Goal: Task Accomplishment & Management: Manage account settings

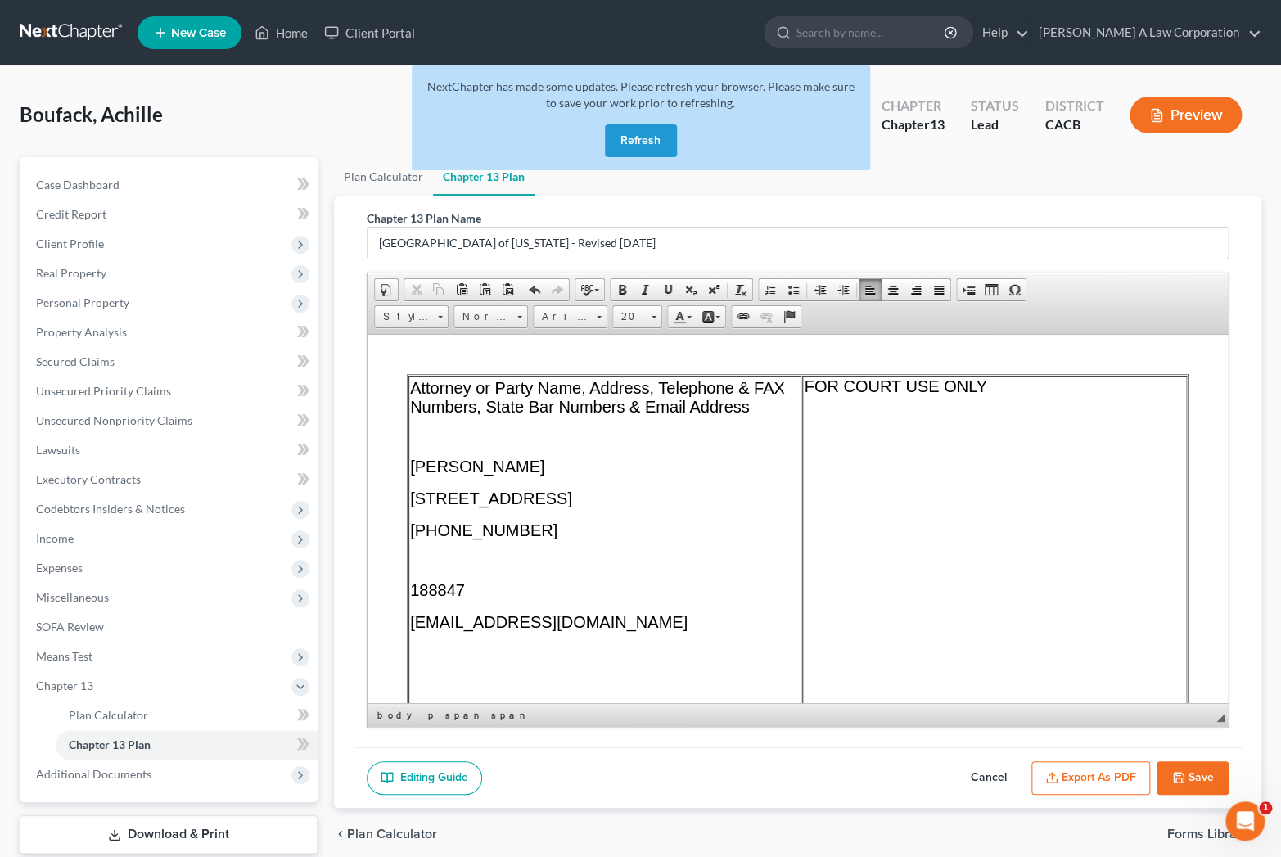
scroll to position [3471, 0]
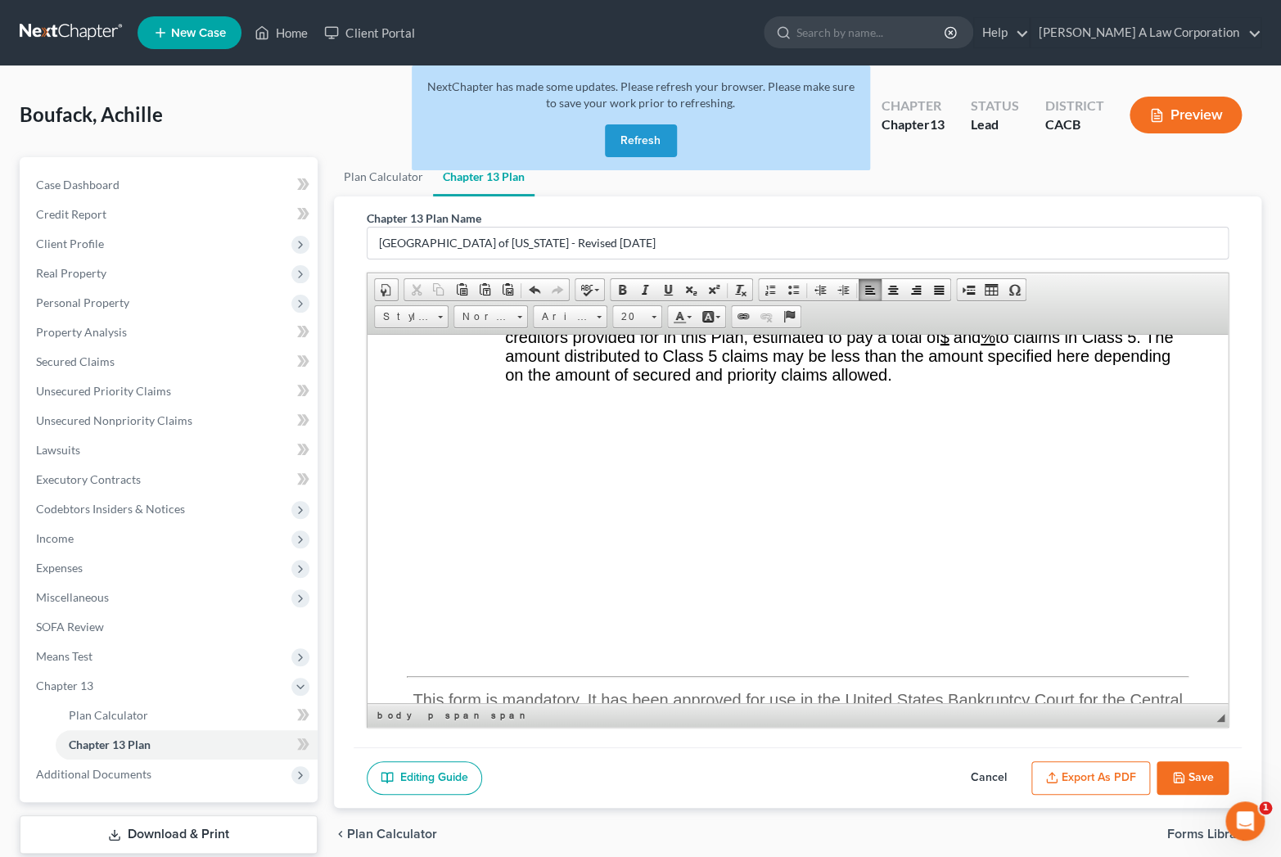
click at [61, 39] on link at bounding box center [72, 32] width 105 height 29
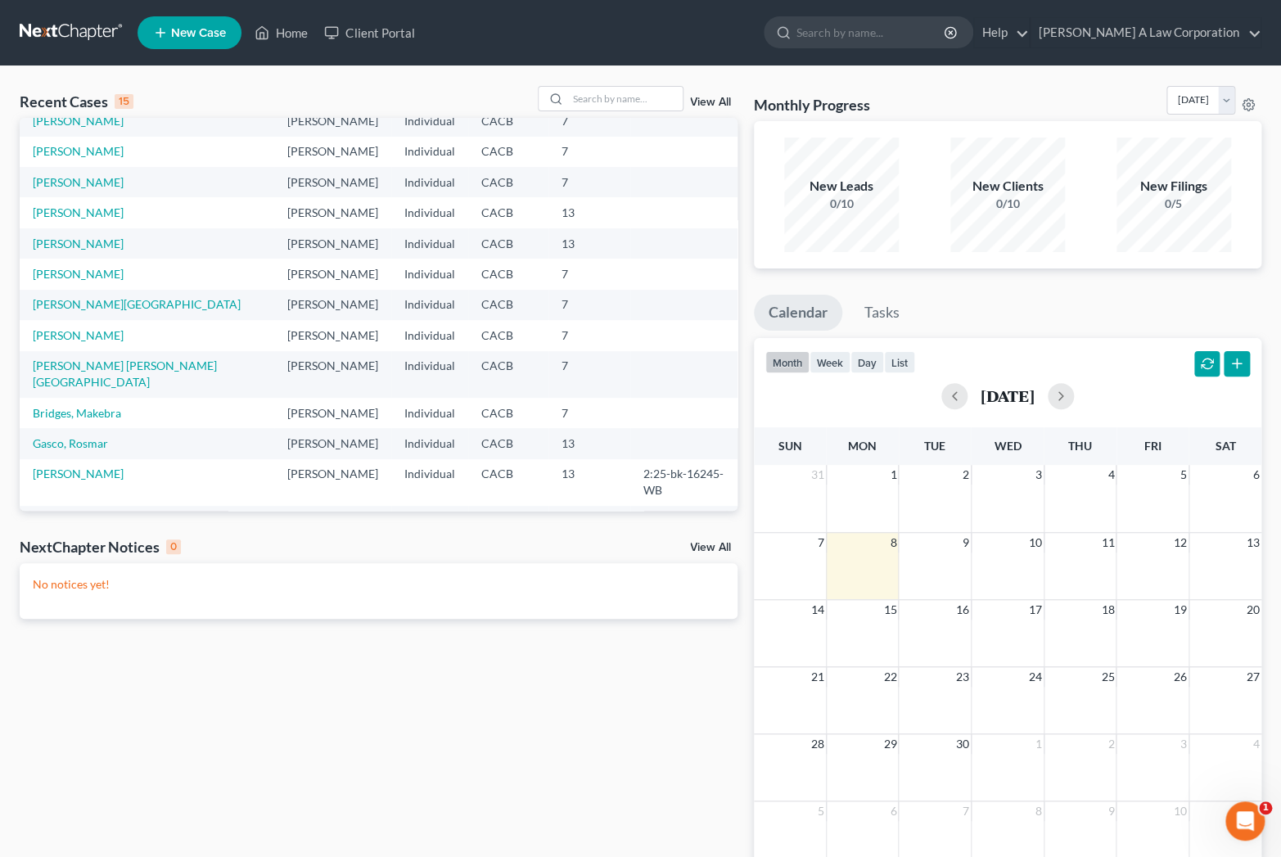
scroll to position [112, 0]
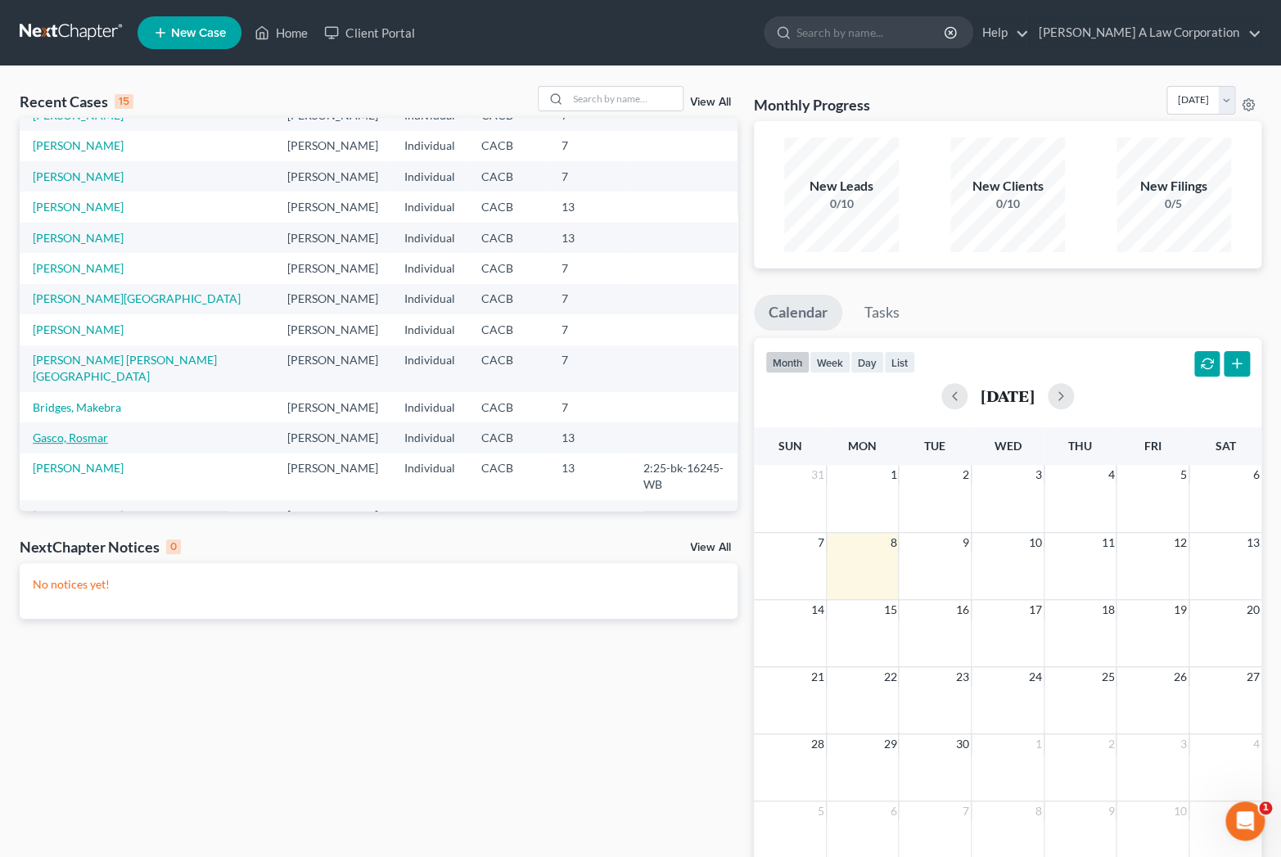
click at [82, 431] on link "Gasco, Rosmar" at bounding box center [70, 438] width 75 height 14
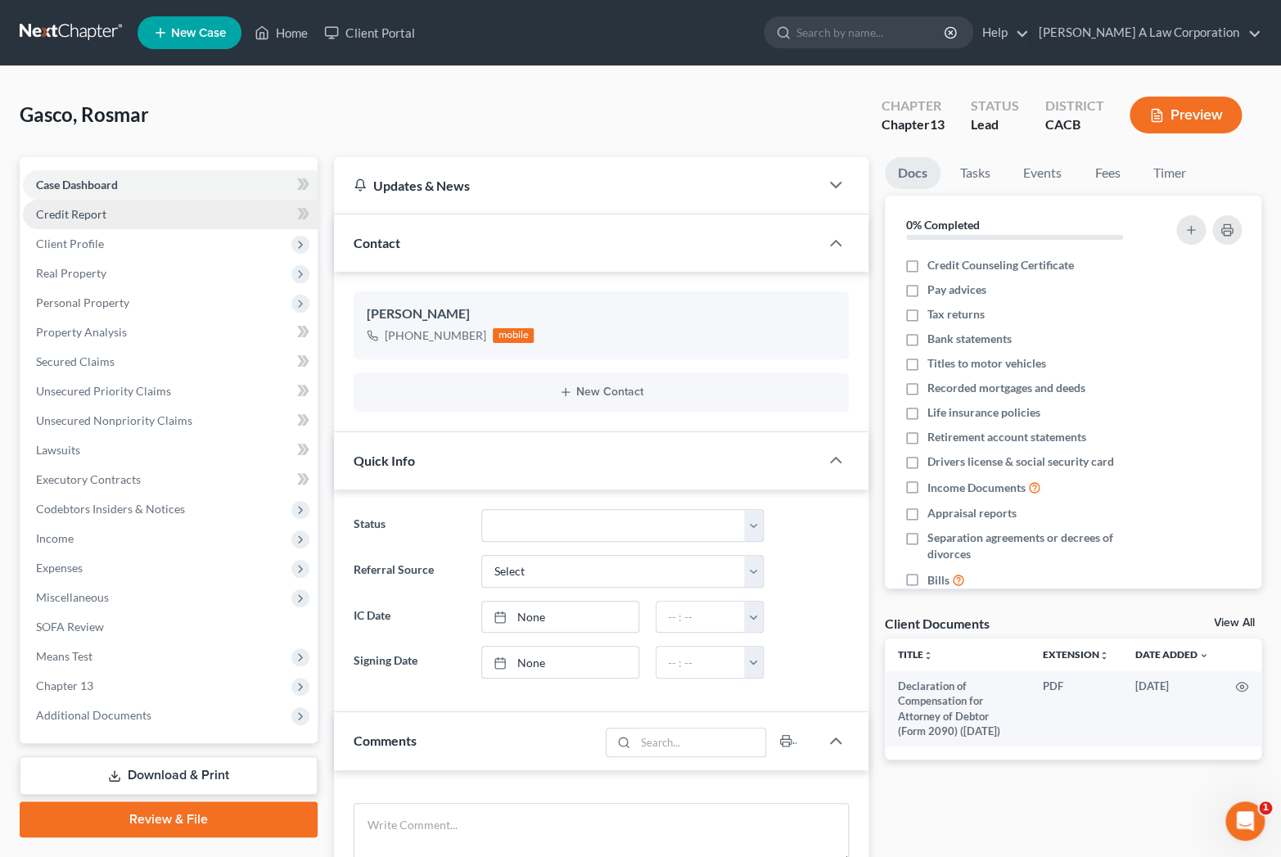
click at [80, 214] on span "Credit Report" at bounding box center [71, 214] width 70 height 14
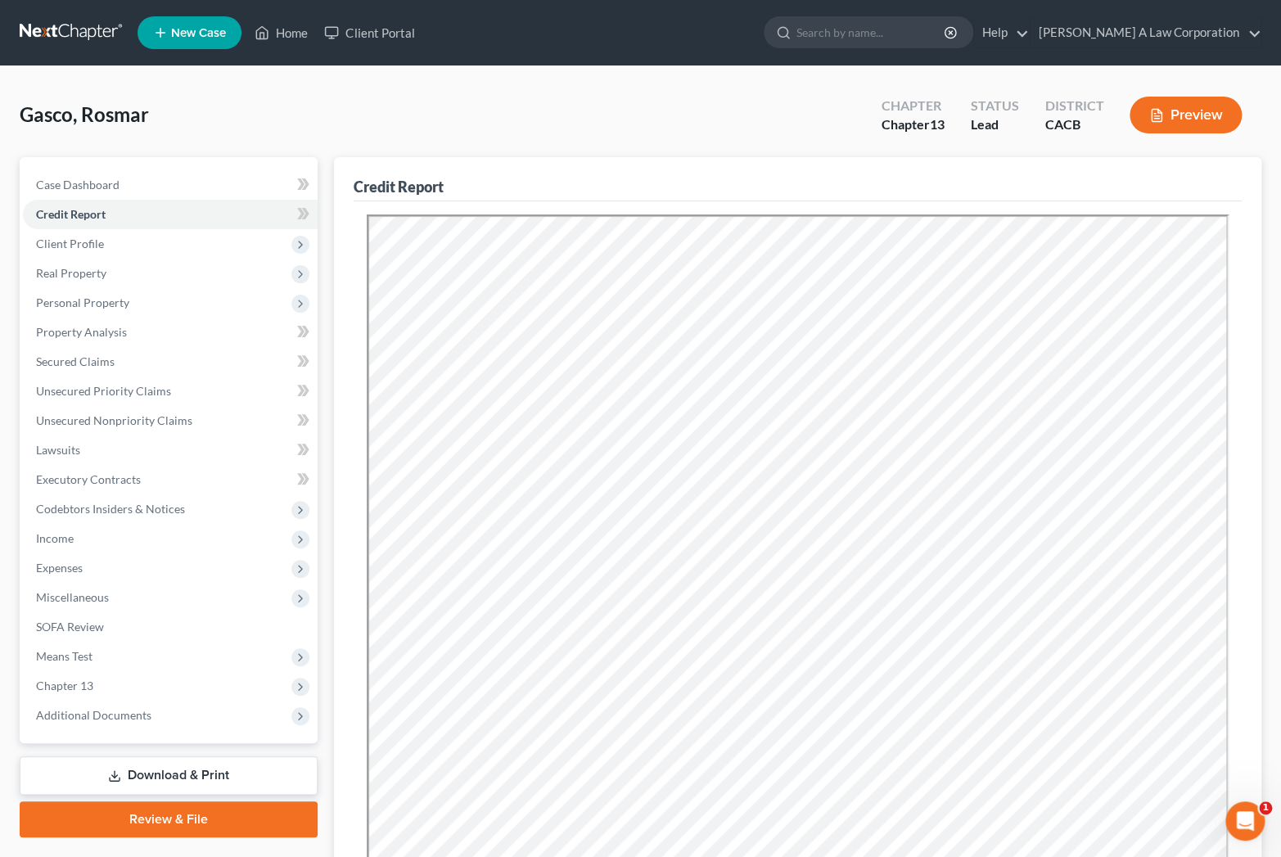
click at [70, 27] on link at bounding box center [72, 32] width 105 height 29
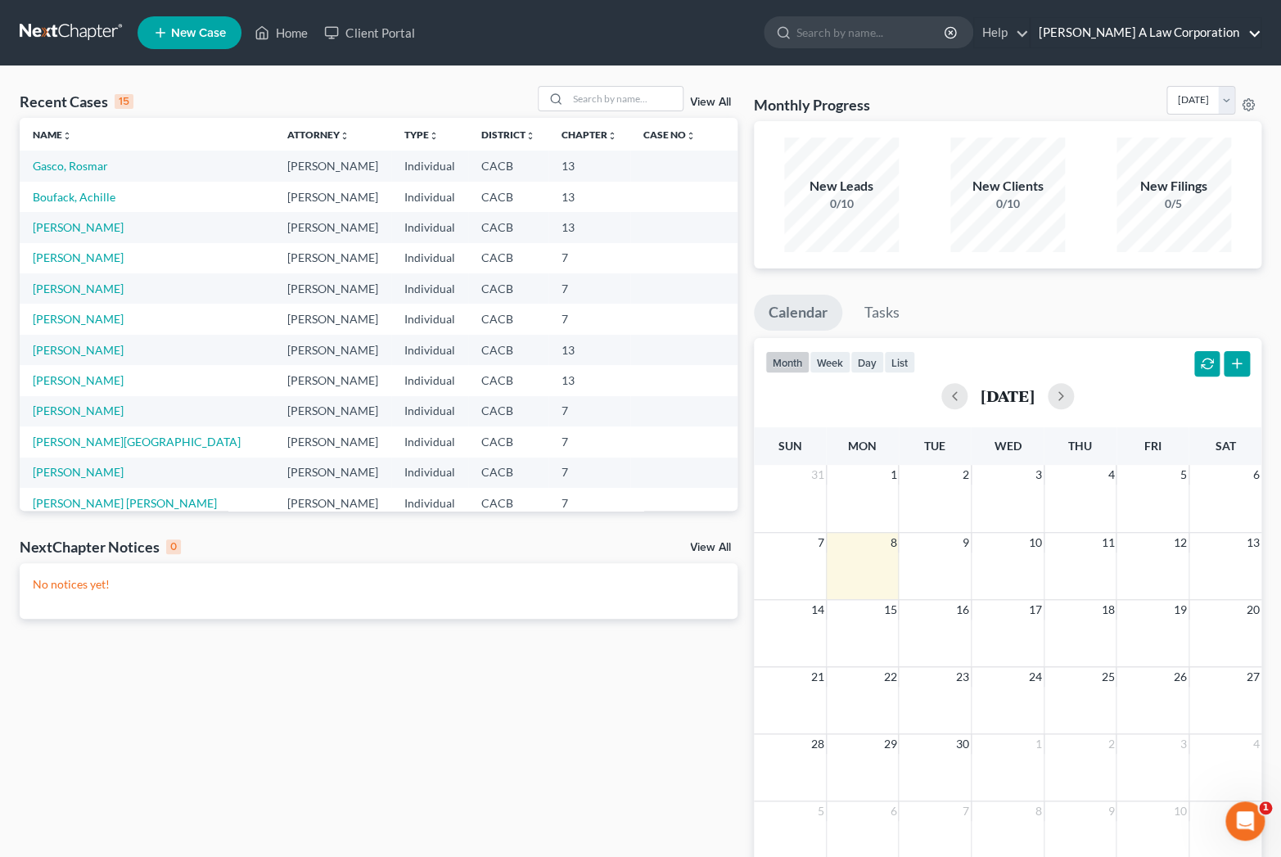
click at [1243, 27] on link "[PERSON_NAME] A Law Corporation" at bounding box center [1145, 32] width 230 height 29
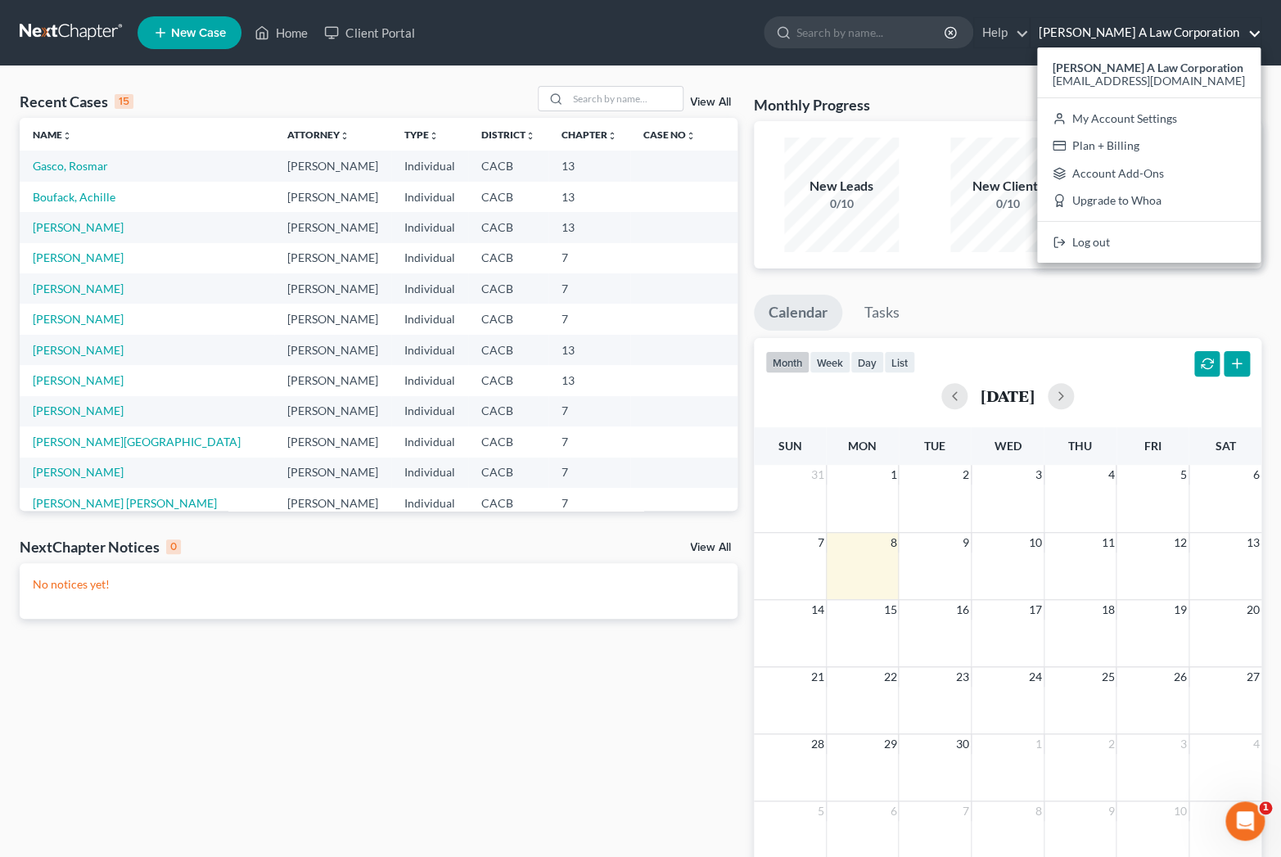
drag, startPoint x: 362, startPoint y: 749, endPoint x: 351, endPoint y: 730, distance: 21.6
click at [362, 749] on div "Recent Cases 15 View All Name unfold_more expand_more expand_less Attorney unfo…" at bounding box center [378, 491] width 734 height 810
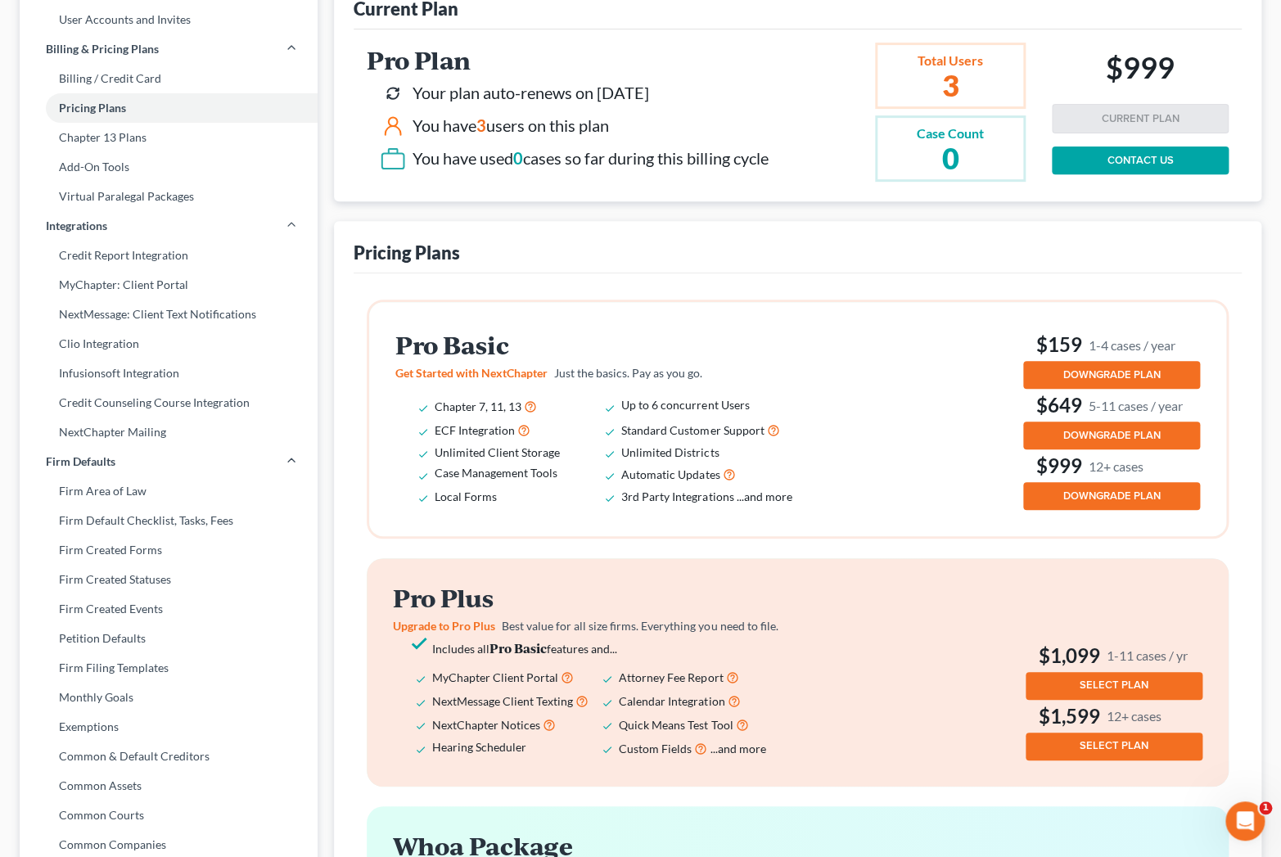
scroll to position [148, 0]
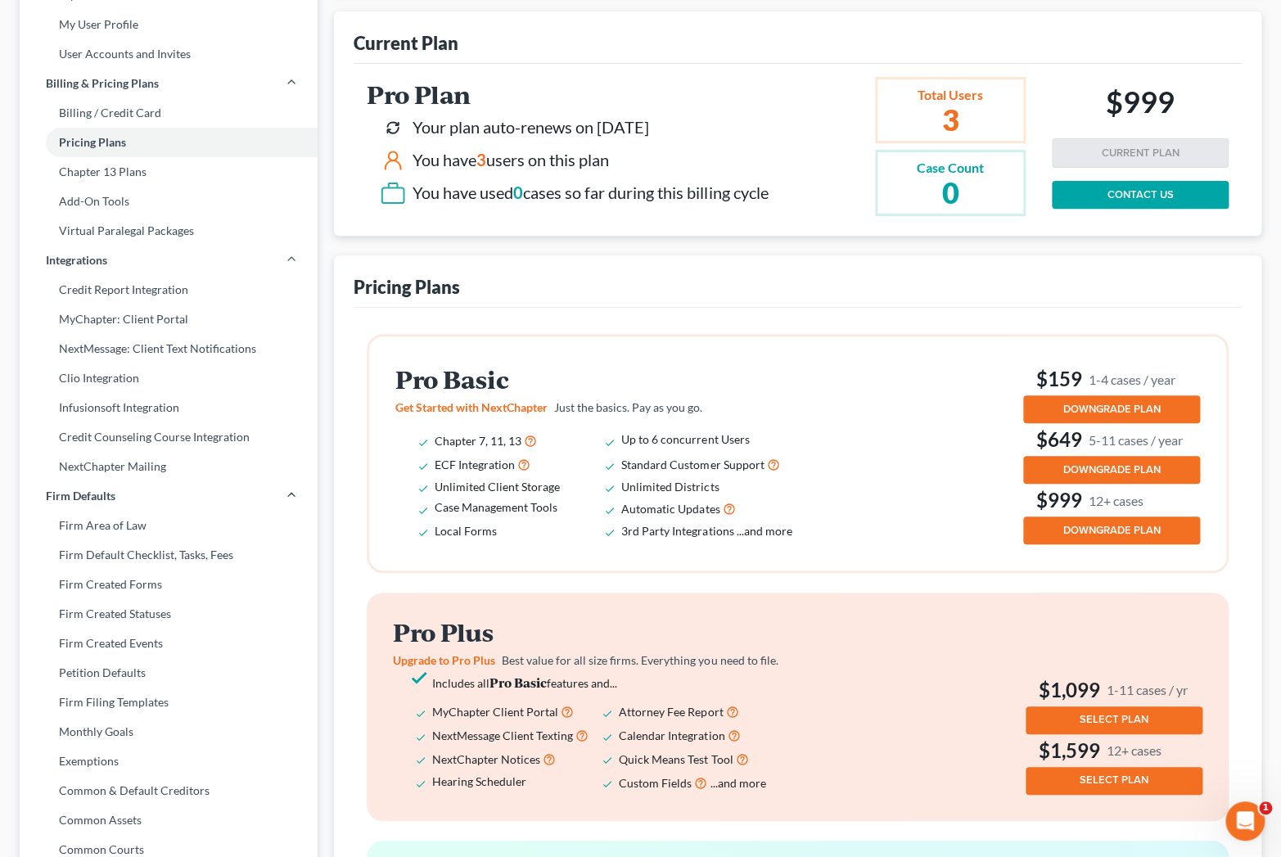
drag, startPoint x: 693, startPoint y: 129, endPoint x: 427, endPoint y: 129, distance: 266.0
click at [427, 129] on div "Your plan auto-renews on 04/05/2026" at bounding box center [574, 128] width 388 height 26
click at [486, 270] on div "Pricing Plans" at bounding box center [798, 281] width 888 height 52
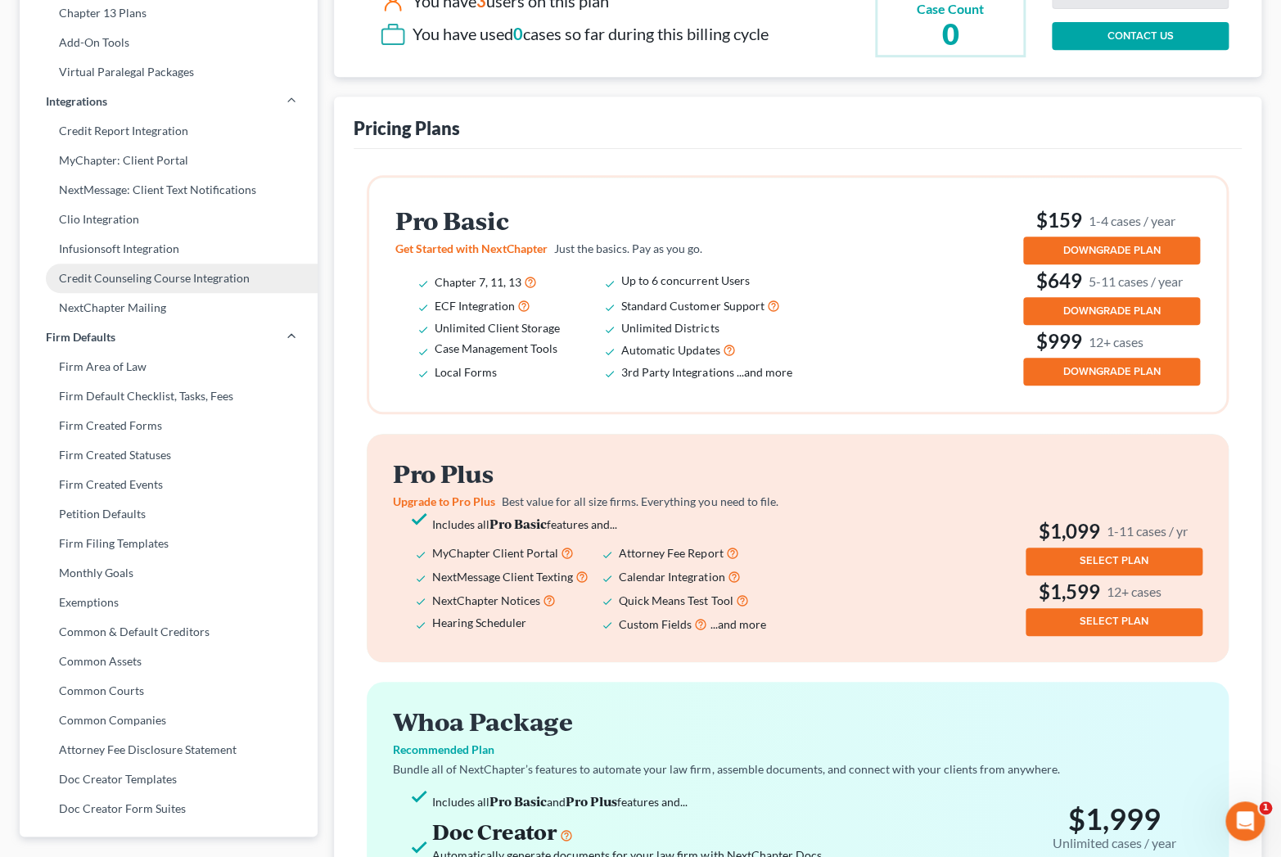
scroll to position [259, 0]
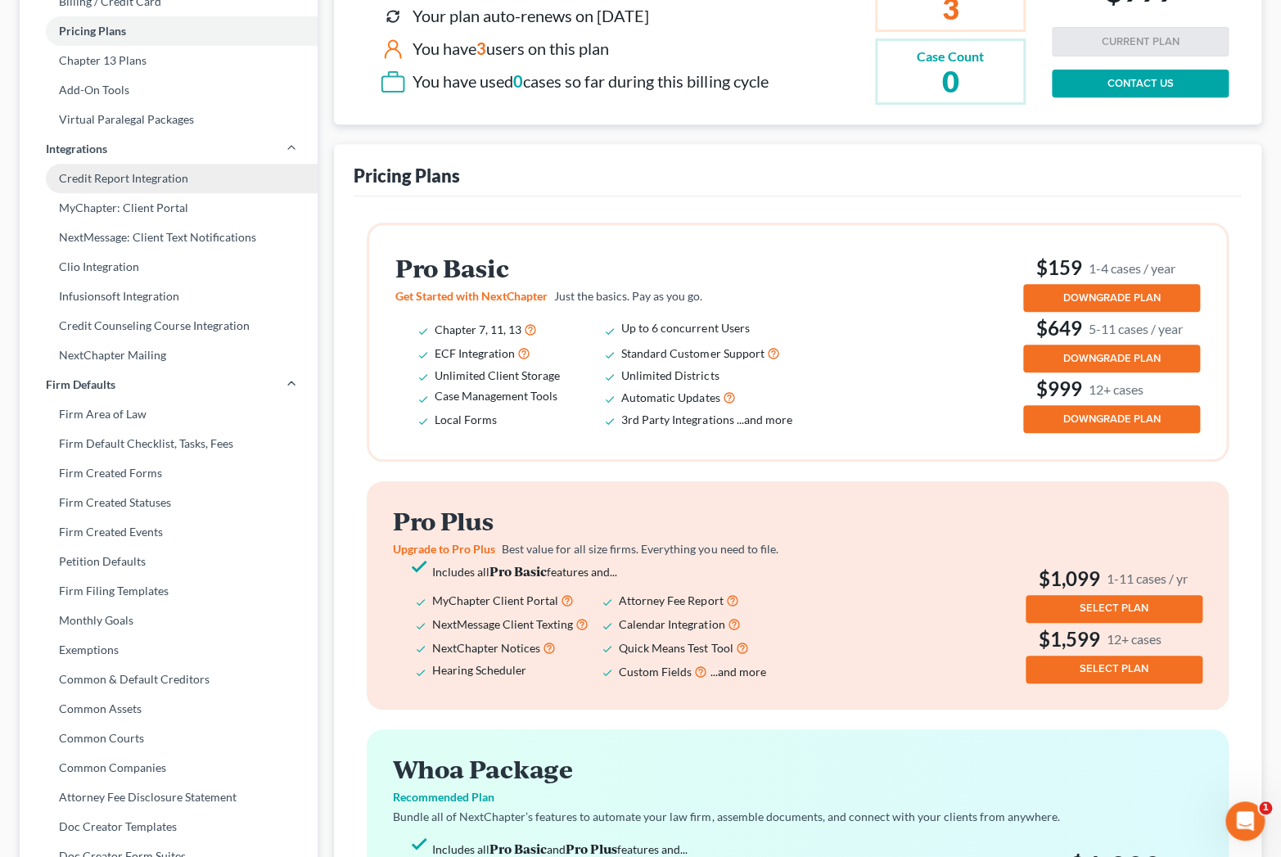
click at [132, 175] on link "Credit Report Integration" at bounding box center [169, 178] width 298 height 29
